Goal: Task Accomplishment & Management: Use online tool/utility

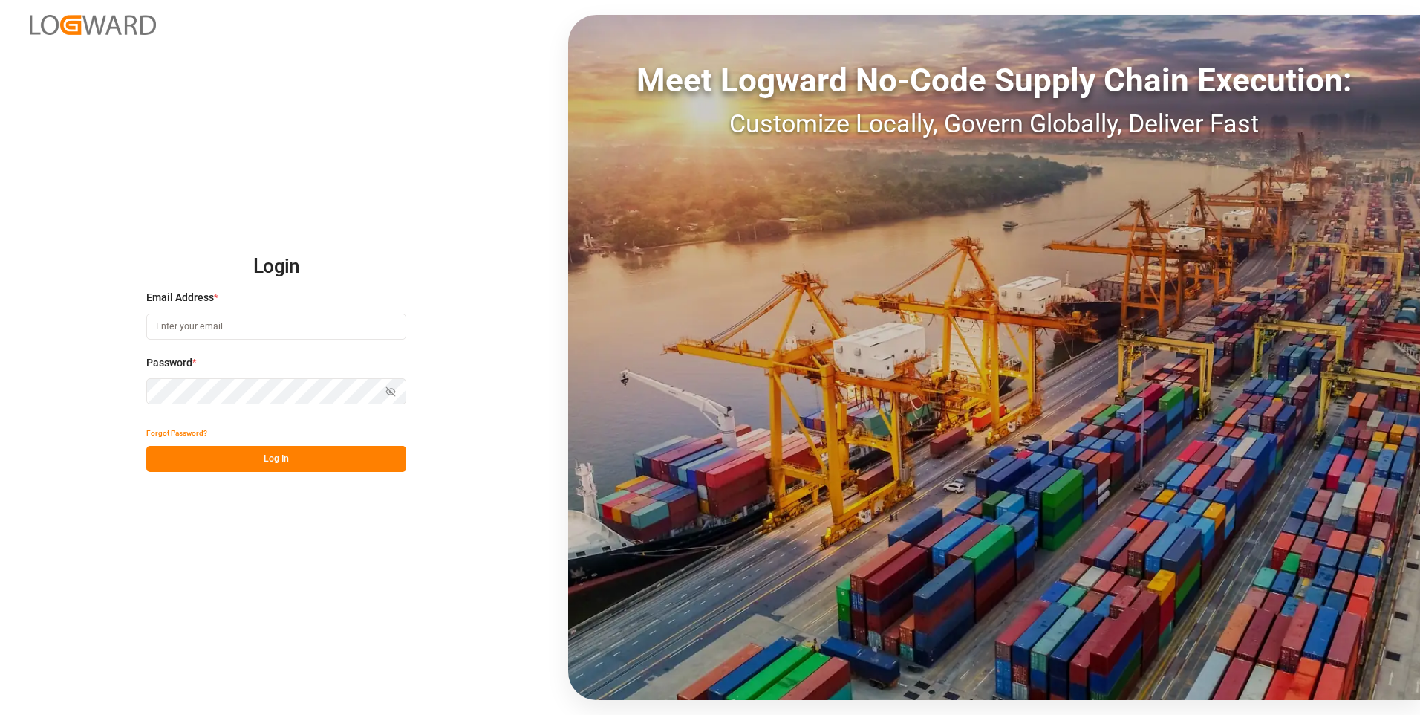
type input "[EMAIL_ADDRESS][DOMAIN_NAME]"
click at [264, 458] on button "Log In" at bounding box center [276, 459] width 260 height 26
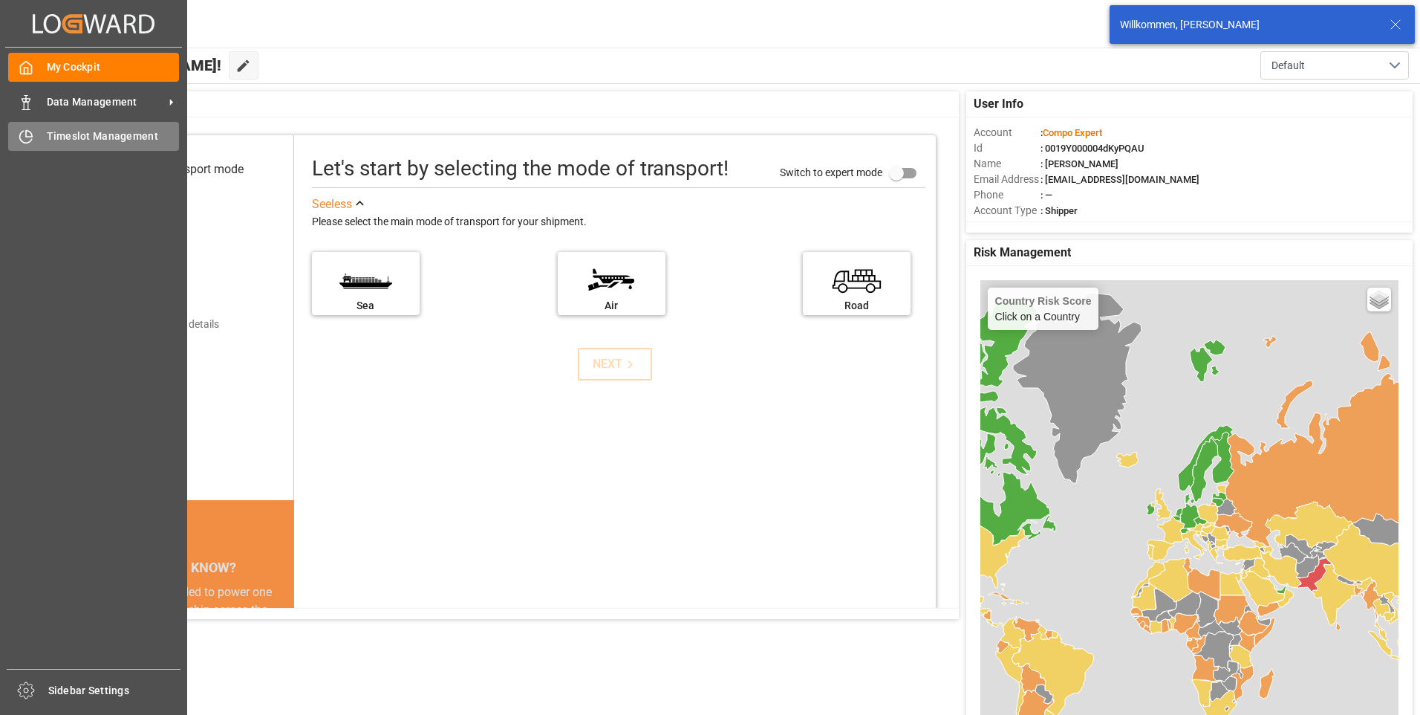
click at [16, 129] on div at bounding box center [20, 137] width 25 height 16
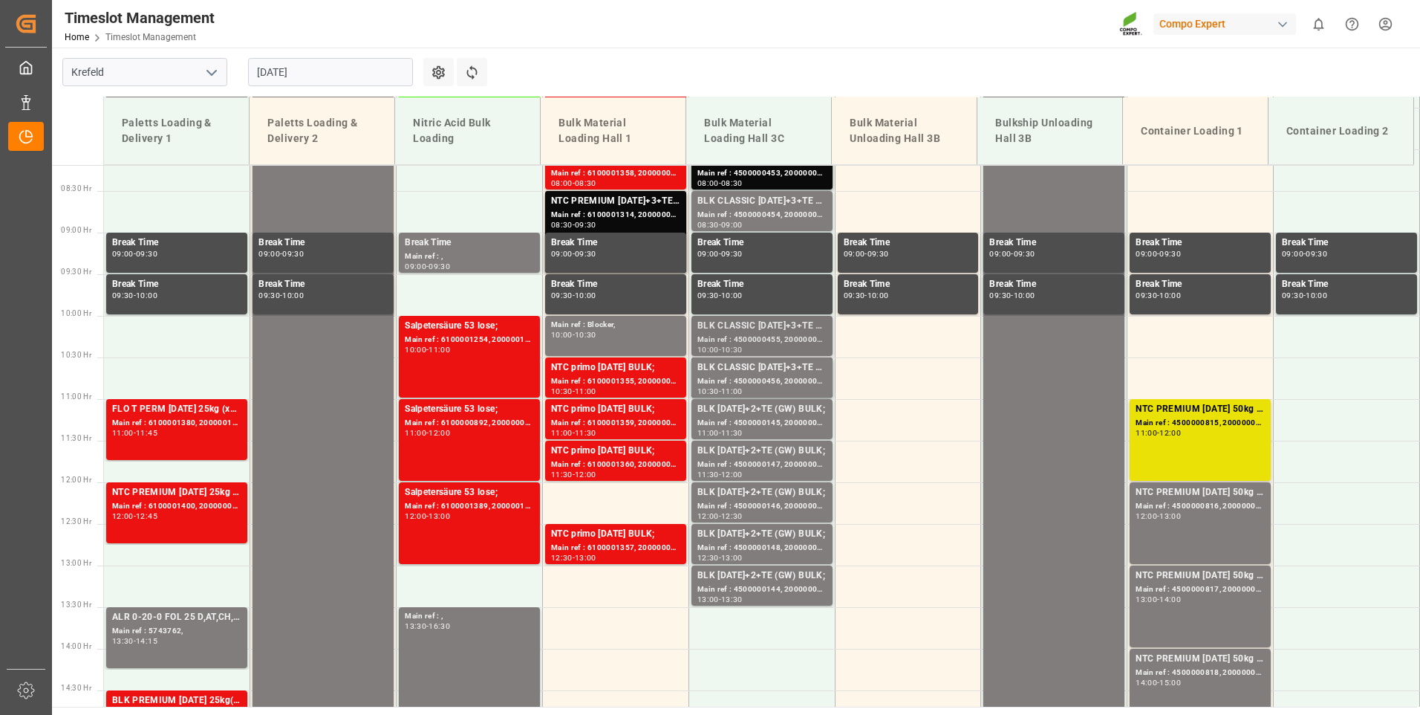
scroll to position [707, 0]
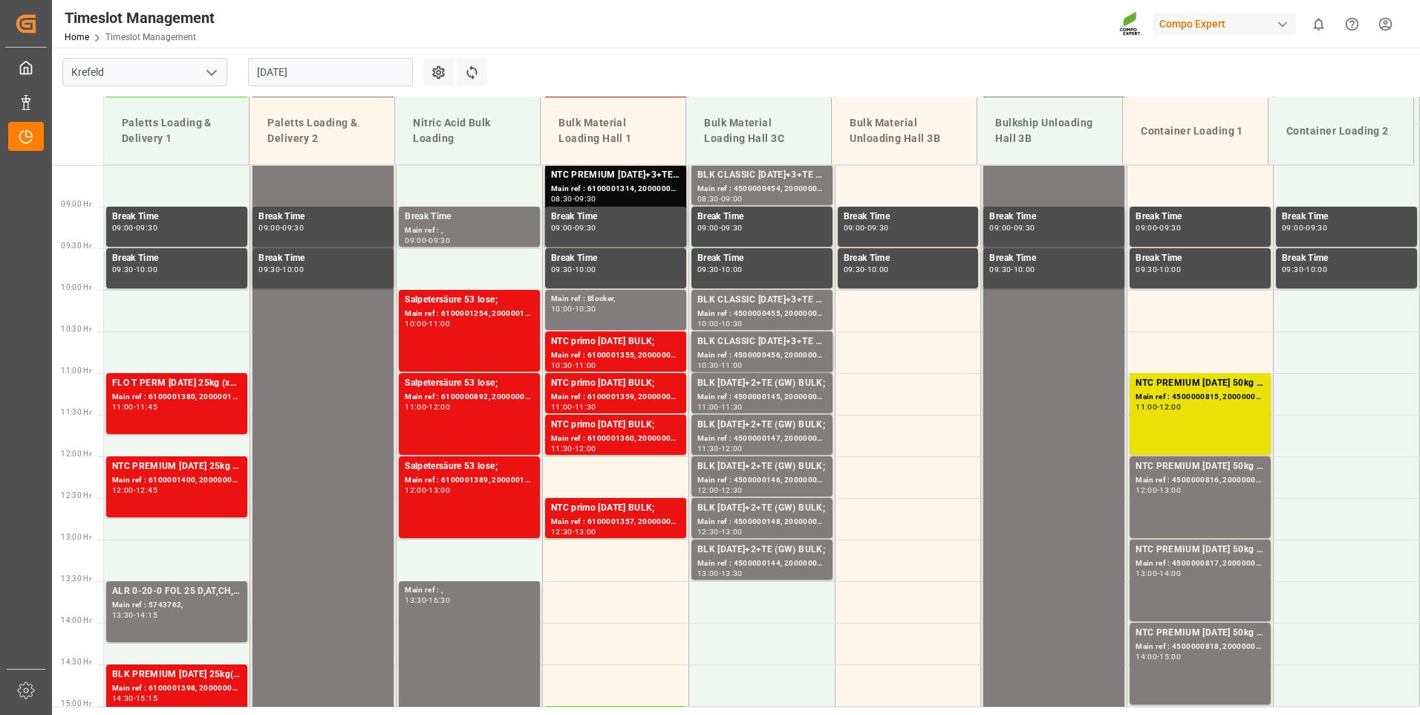
click at [397, 71] on input "[DATE]" at bounding box center [330, 72] width 165 height 28
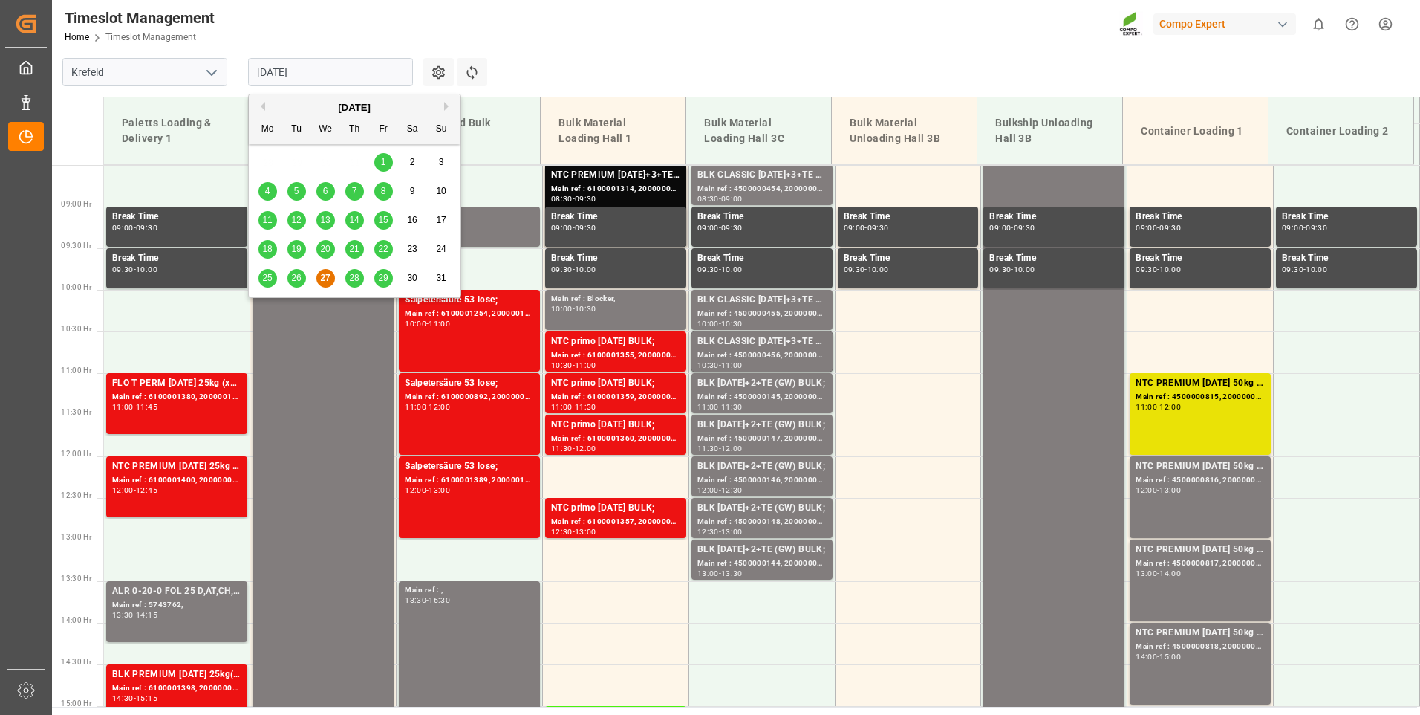
click at [362, 275] on div "28" at bounding box center [354, 279] width 19 height 18
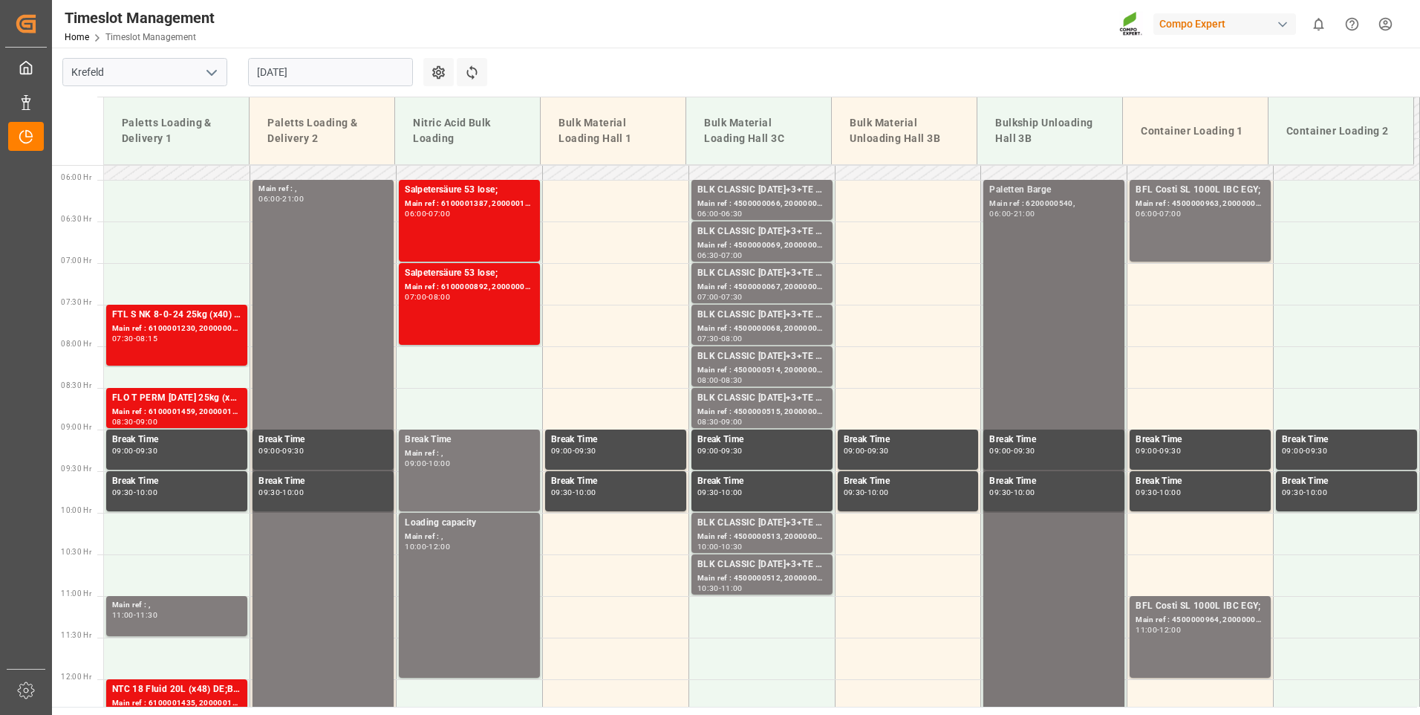
scroll to position [261, 0]
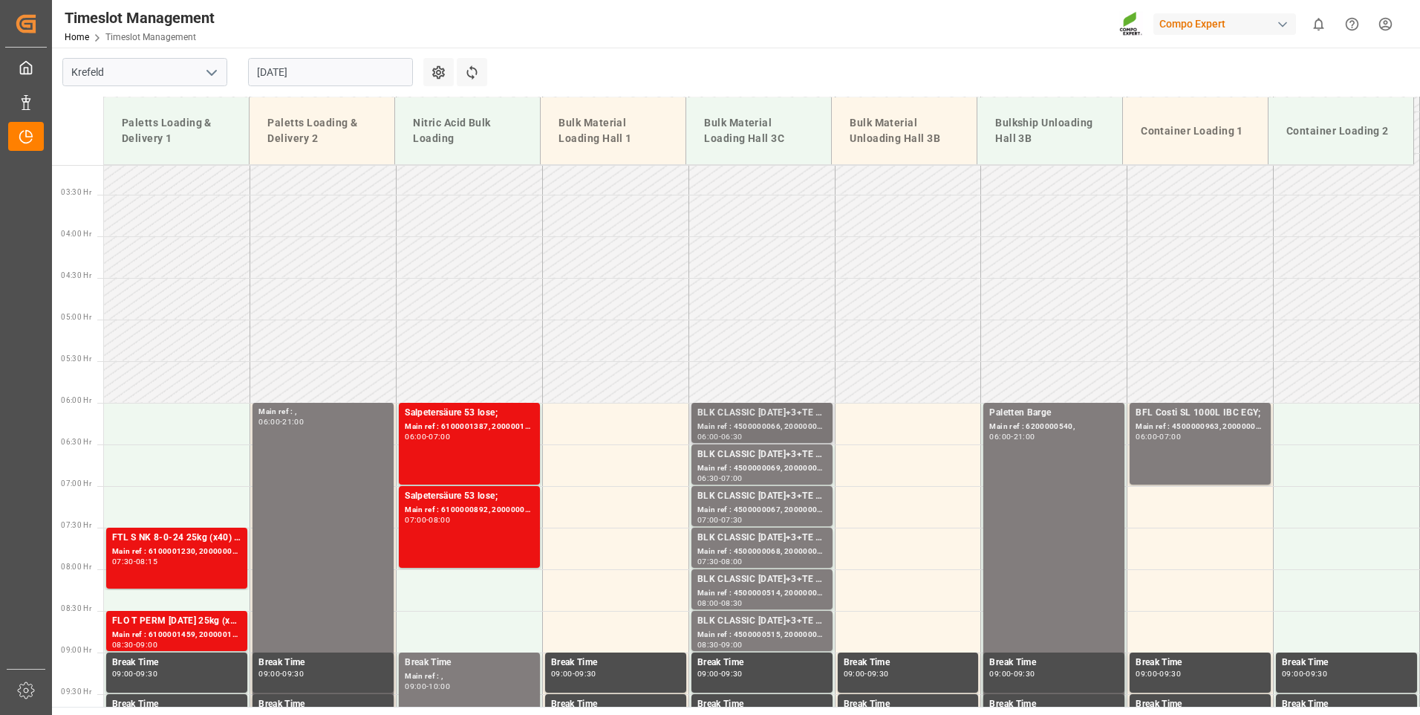
click at [724, 428] on div "Main ref : 4500000066, 2000000015;" at bounding box center [762, 426] width 129 height 13
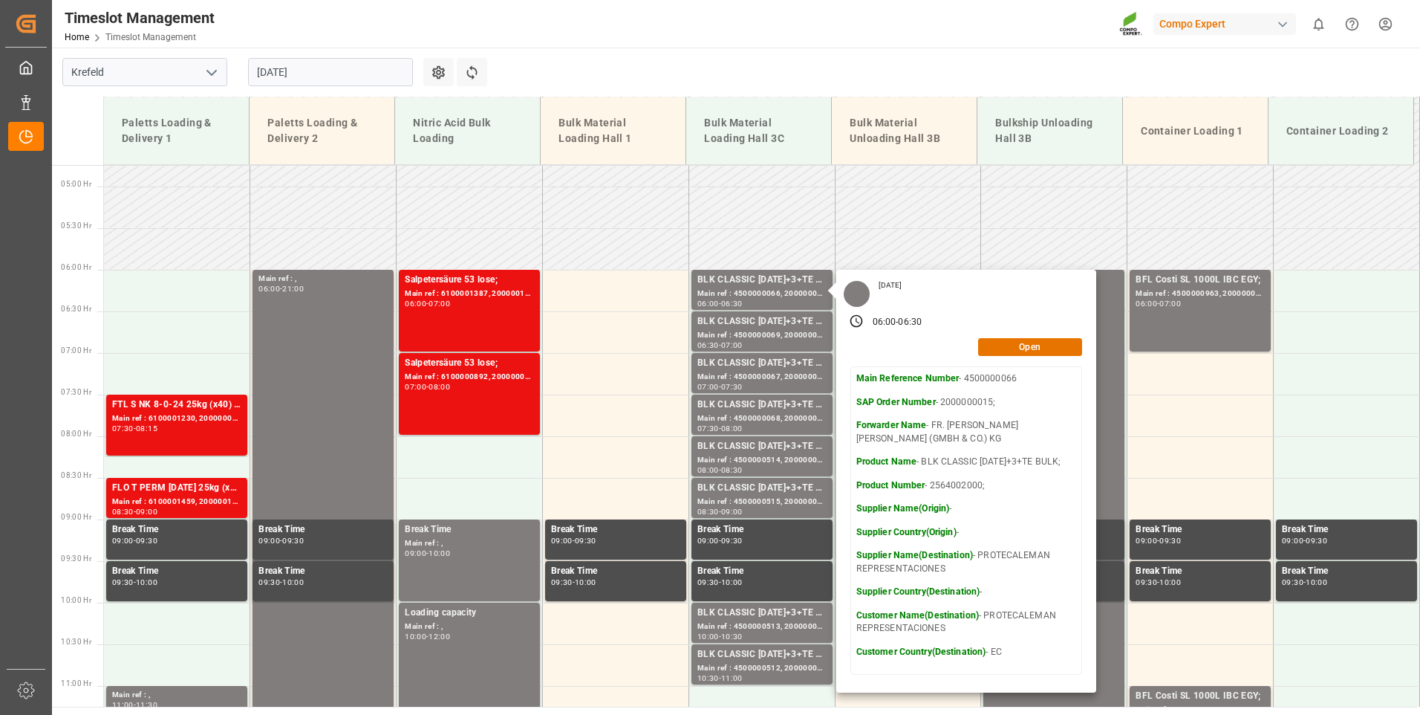
scroll to position [410, 0]
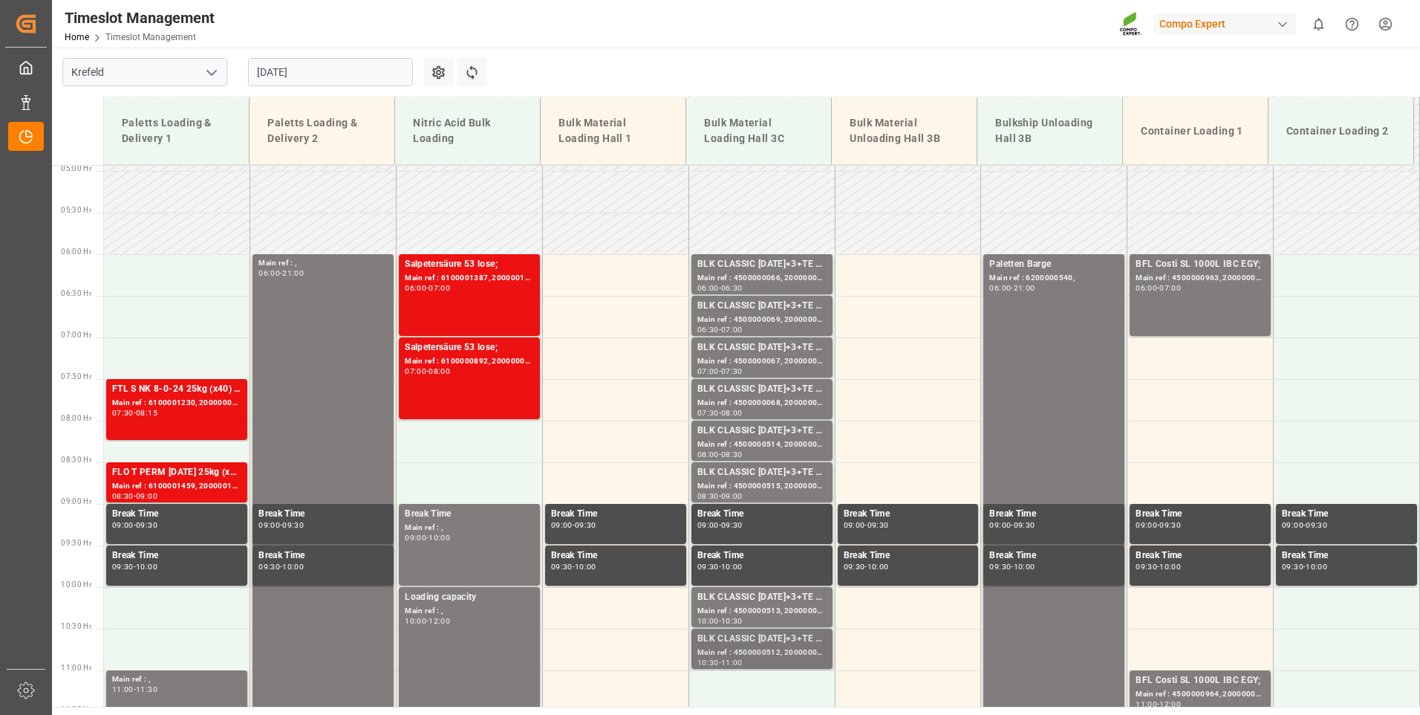
click at [733, 651] on div "Main ref : 4500000512, 2000000417;" at bounding box center [762, 652] width 129 height 13
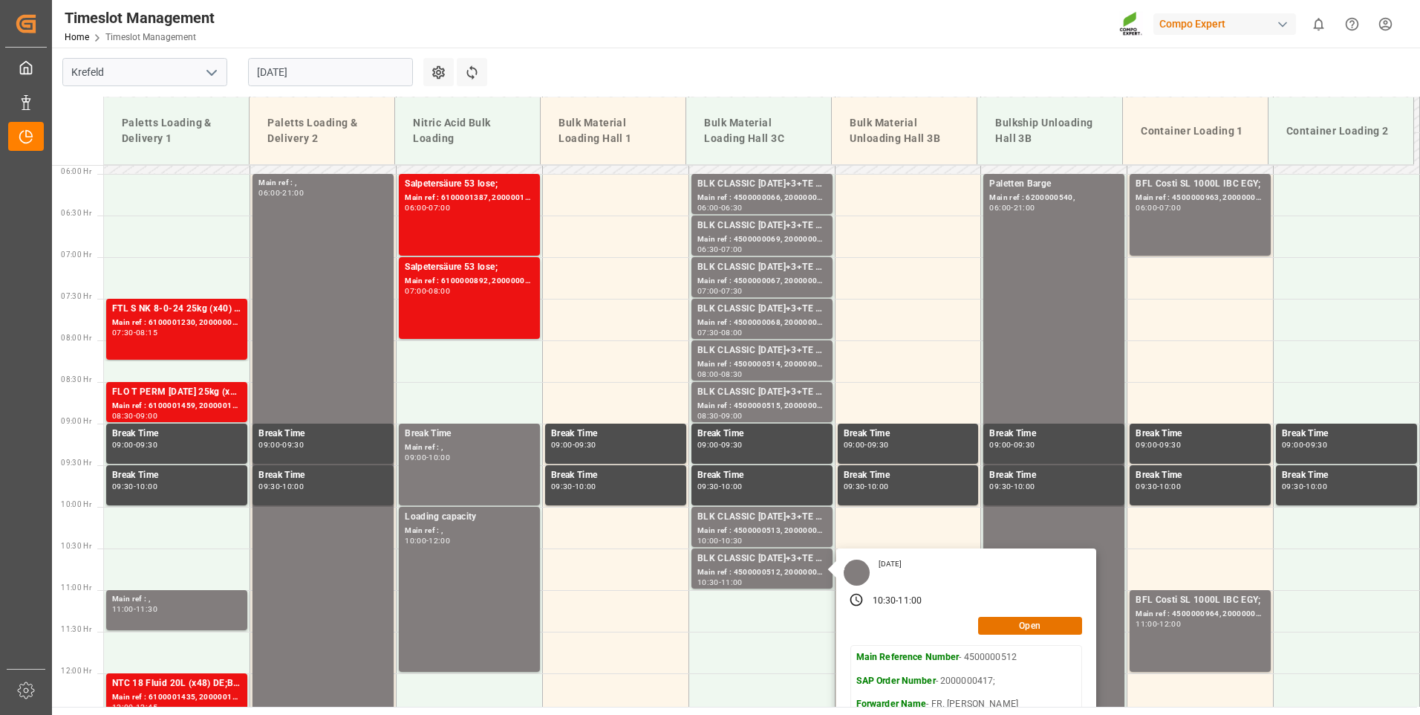
scroll to position [484, 0]
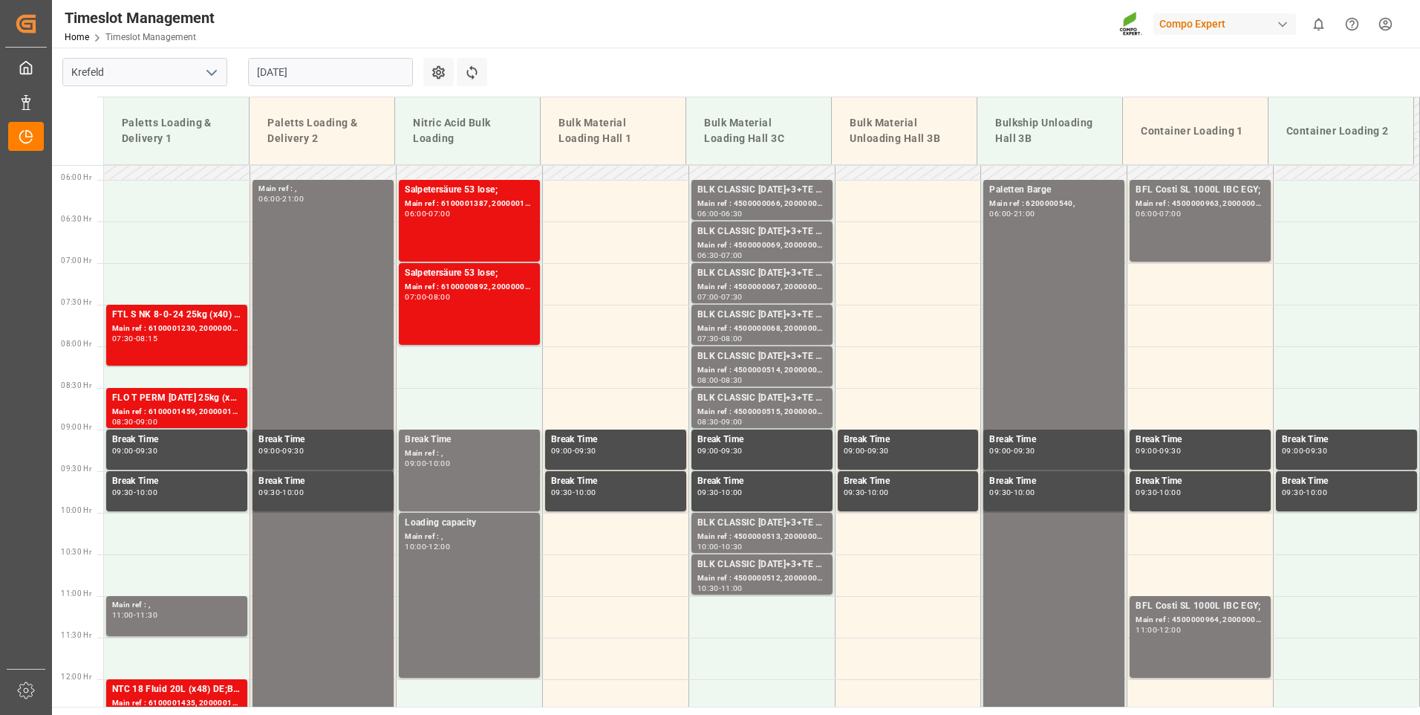
click at [768, 371] on div "Main ref : 4500000514, 2000000417;" at bounding box center [762, 370] width 129 height 13
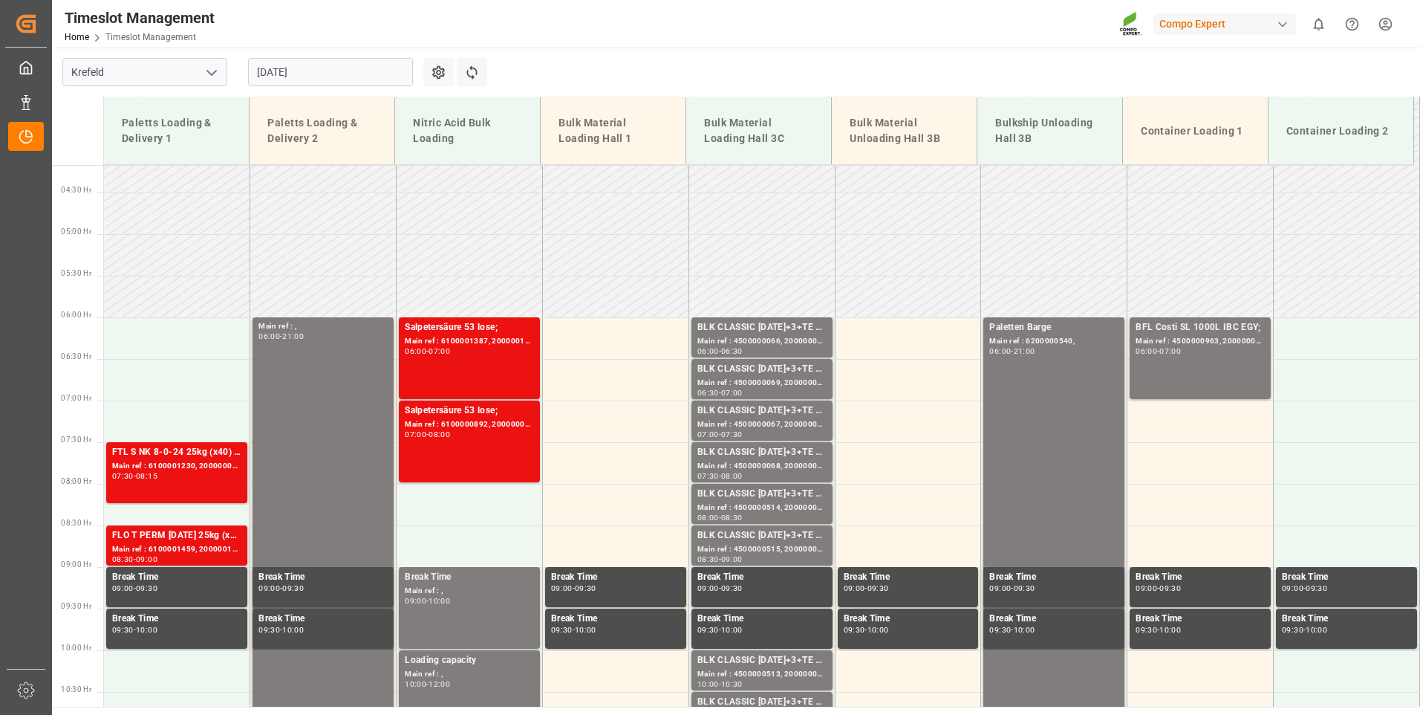
scroll to position [336, 0]
